Goal: Find specific page/section: Find specific page/section

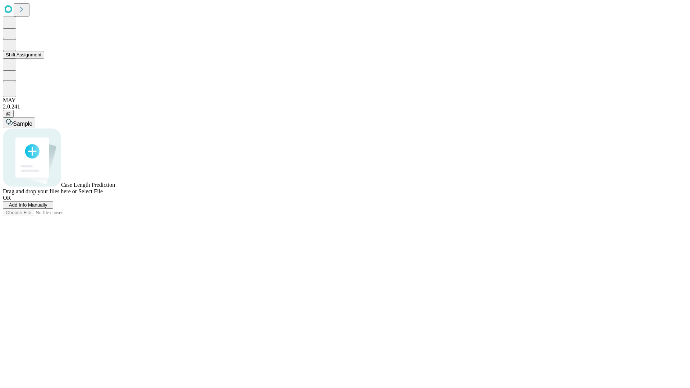
click at [44, 59] on button "Shift Assignment" at bounding box center [23, 55] width 41 height 8
